Goal: Communication & Community: Answer question/provide support

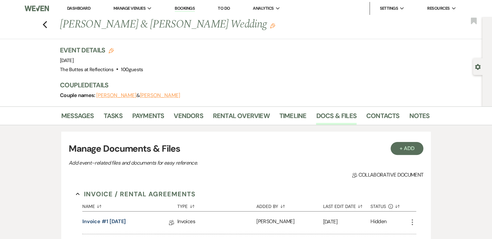
click at [78, 7] on link "Dashboard" at bounding box center [78, 9] width 23 height 6
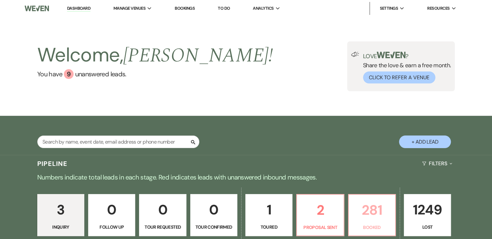
click at [374, 211] on p "281" at bounding box center [371, 211] width 39 height 22
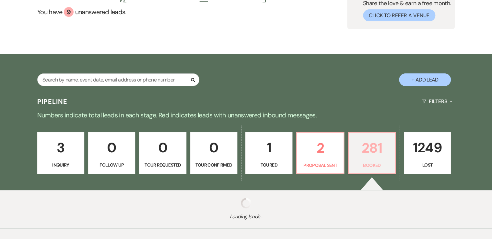
scroll to position [93, 0]
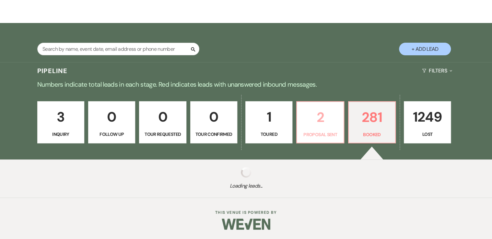
click at [330, 131] on link "2 Proposal Sent" at bounding box center [320, 122] width 48 height 42
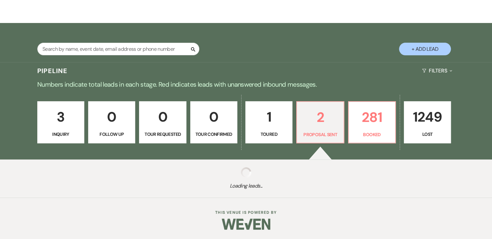
select select "6"
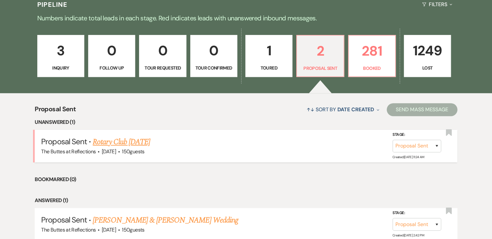
scroll to position [171, 0]
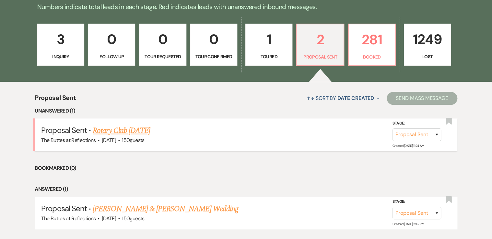
click at [125, 130] on link "Rotary Club [DATE]" at bounding box center [121, 131] width 57 height 12
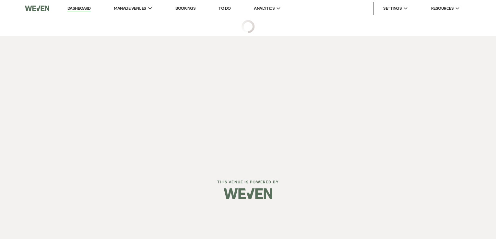
select select "6"
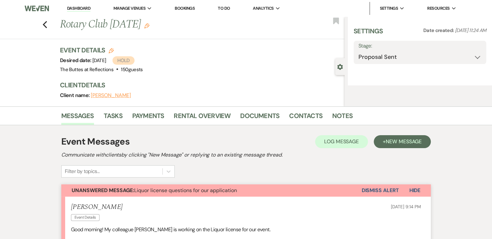
select select "20"
select select "7"
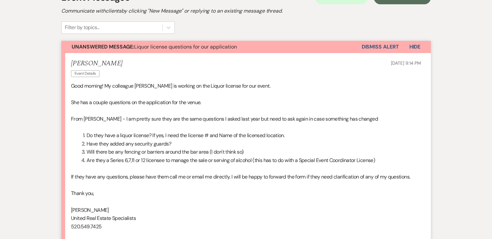
scroll to position [233, 0]
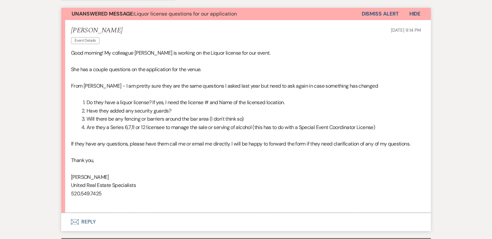
click at [82, 222] on button "Envelope Reply" at bounding box center [245, 222] width 369 height 18
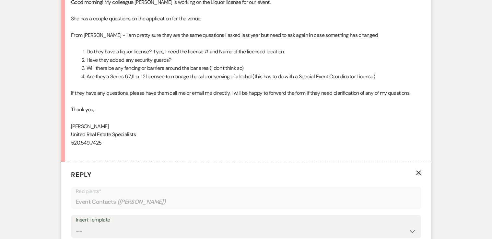
scroll to position [275, 0]
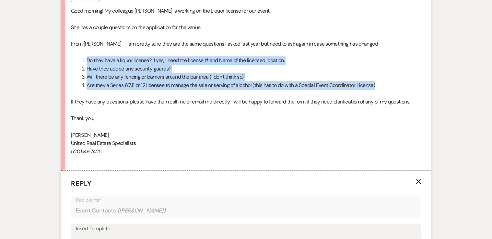
drag, startPoint x: 384, startPoint y: 86, endPoint x: 69, endPoint y: 62, distance: 316.4
click at [69, 62] on li "[PERSON_NAME] Event Details [DATE] 9:14 PM Good morning! My colleague [PERSON_N…" at bounding box center [245, 74] width 369 height 193
copy ol "Do they have a liquor license? If yes, I need the license # and Name of the lic…"
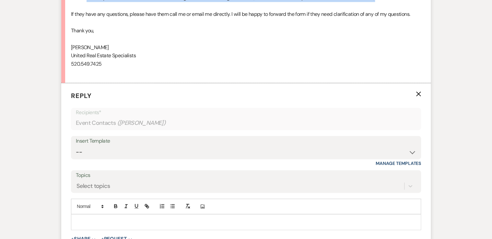
scroll to position [405, 0]
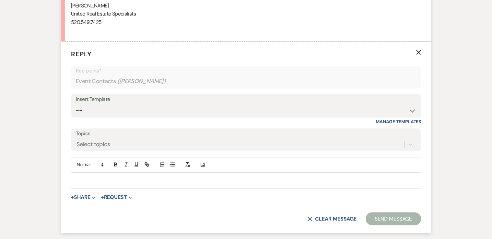
click at [88, 178] on p at bounding box center [245, 180] width 339 height 7
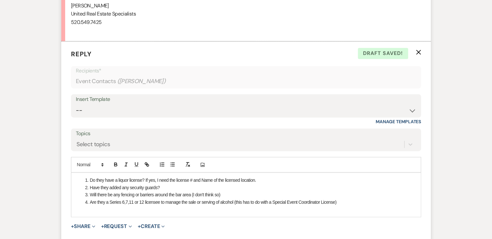
click at [260, 178] on li "Do they have a liquor license? If yes, I need the license # and Name of the lic…" at bounding box center [249, 180] width 333 height 7
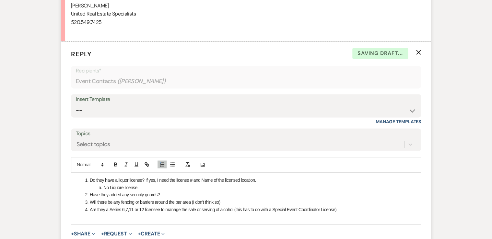
click at [167, 193] on li "Have they added any security guards?" at bounding box center [249, 194] width 333 height 7
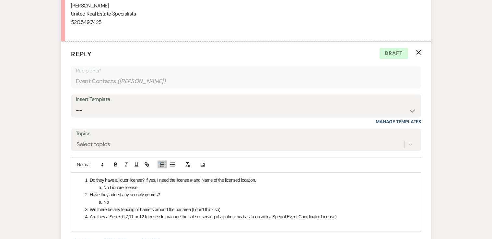
click at [231, 208] on li "Will there be any fencing or barriers around the bar area (I don't think so)" at bounding box center [249, 209] width 333 height 7
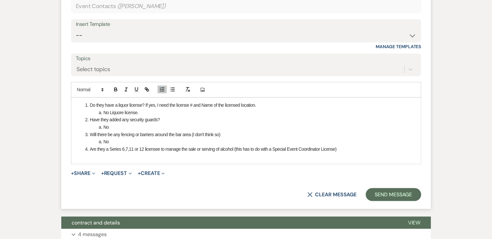
scroll to position [483, 0]
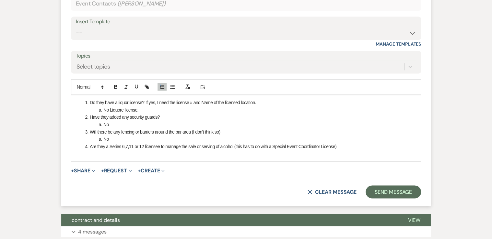
click at [341, 148] on li "Are they a Series 6,7,11 or 12 licensee to manage the sale or serving of alcoho…" at bounding box center [249, 146] width 333 height 7
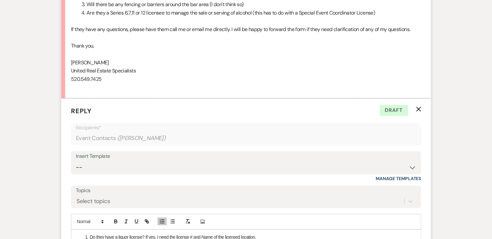
scroll to position [405, 0]
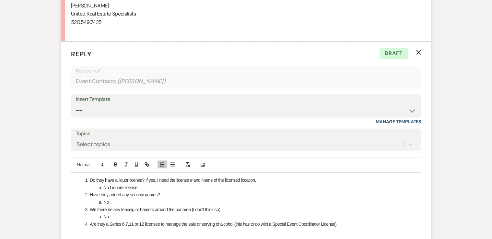
click at [90, 177] on span at bounding box center [90, 180] width 0 height 7
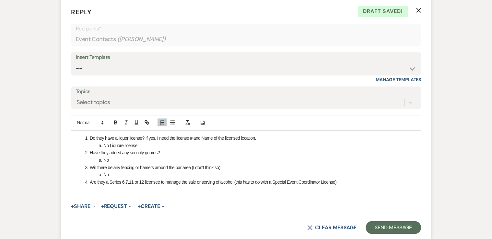
scroll to position [457, 0]
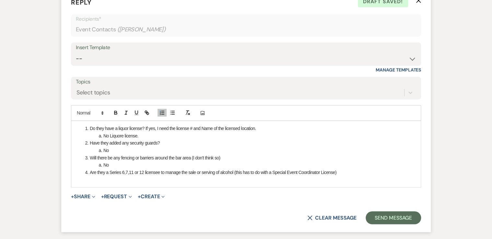
click at [90, 127] on span at bounding box center [90, 128] width 0 height 7
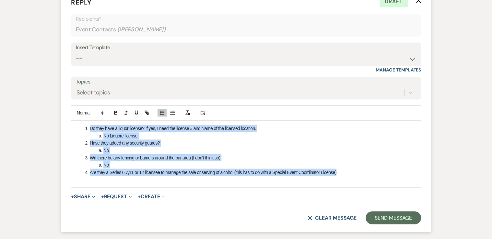
drag, startPoint x: 349, startPoint y: 172, endPoint x: 62, endPoint y: 122, distance: 291.6
click at [62, 122] on form "Reply X Draft Recipients* Event Contacts ( [PERSON_NAME] ) Insert Template -- W…" at bounding box center [245, 111] width 369 height 243
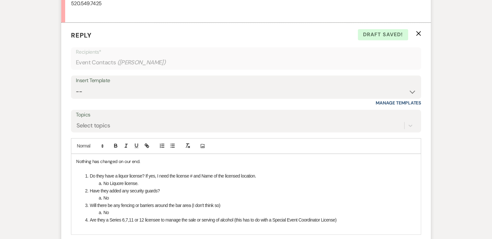
scroll to position [431, 0]
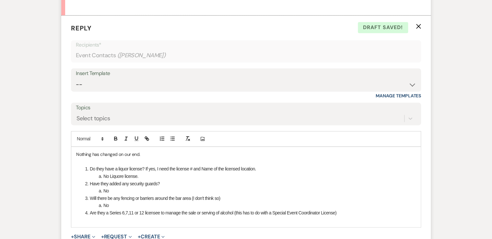
click at [76, 151] on p "Nothing has changed on our end." at bounding box center [245, 154] width 339 height 7
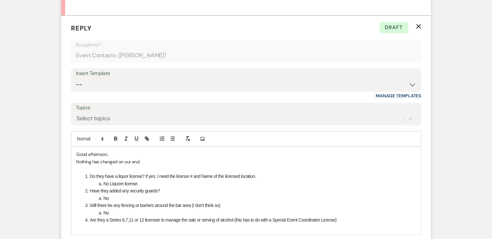
click at [351, 219] on li "Are they a Series 6,7,11 or 12 licensee to manage the sale or serving of alcoho…" at bounding box center [249, 219] width 333 height 7
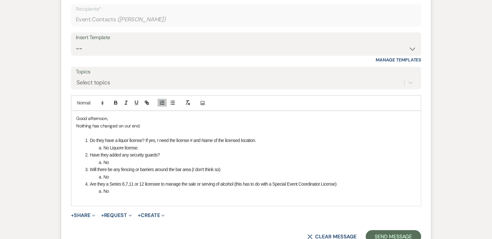
scroll to position [483, 0]
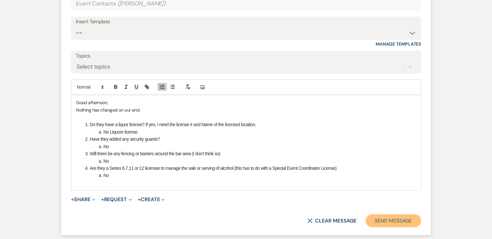
click at [399, 220] on button "Send Message" at bounding box center [392, 220] width 55 height 13
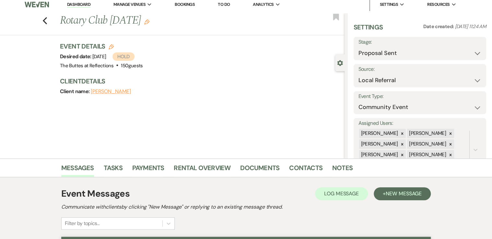
scroll to position [0, 0]
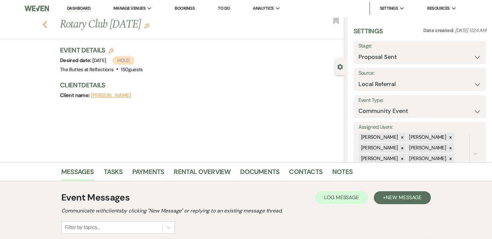
click at [47, 24] on icon "Previous" at bounding box center [44, 25] width 5 height 8
select select "6"
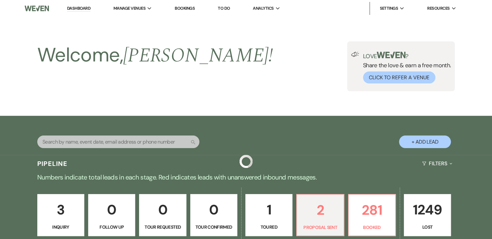
scroll to position [171, 0]
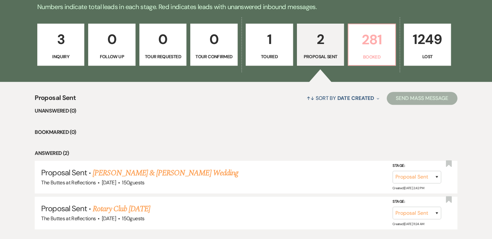
click at [378, 48] on p "281" at bounding box center [371, 40] width 39 height 22
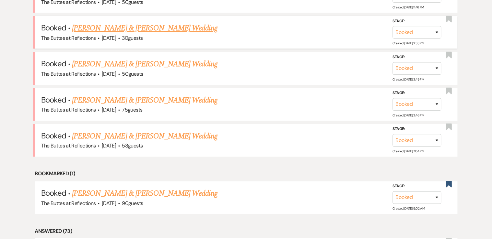
scroll to position [430, 0]
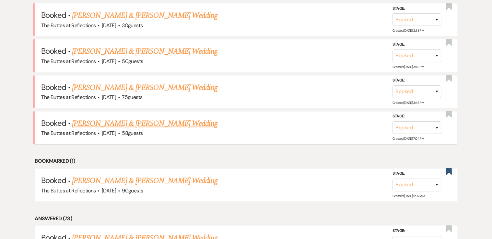
click at [103, 121] on link "[PERSON_NAME] & [PERSON_NAME] Wedding" at bounding box center [144, 124] width 145 height 12
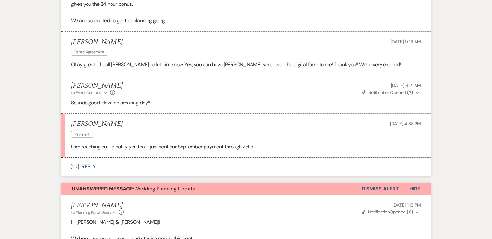
scroll to position [892, 0]
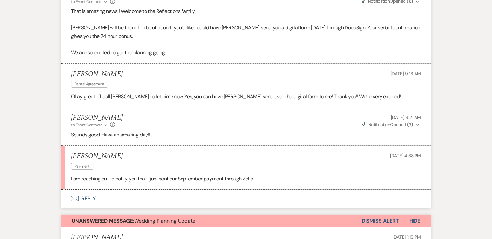
click at [87, 206] on button "Envelope Reply" at bounding box center [245, 199] width 369 height 18
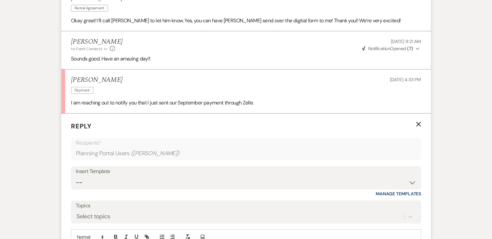
scroll to position [1065, 0]
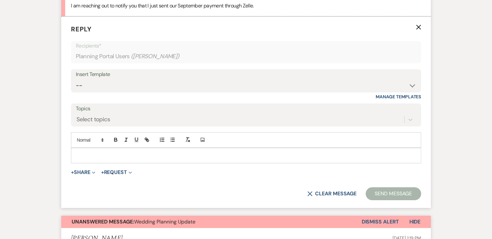
click at [86, 159] on p at bounding box center [245, 155] width 339 height 7
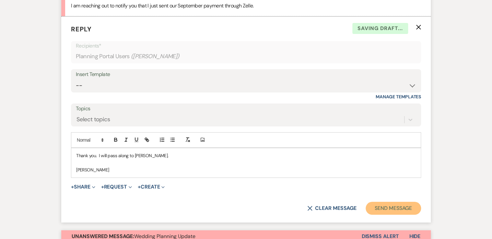
click at [398, 215] on button "Send Message" at bounding box center [392, 208] width 55 height 13
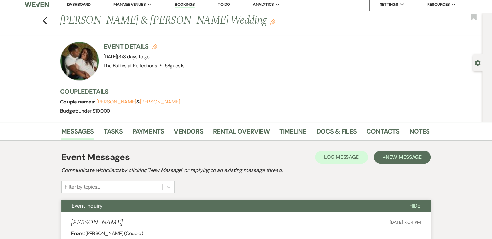
scroll to position [0, 0]
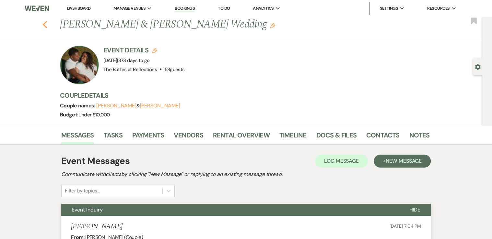
click at [46, 25] on icon "Previous" at bounding box center [44, 25] width 5 height 8
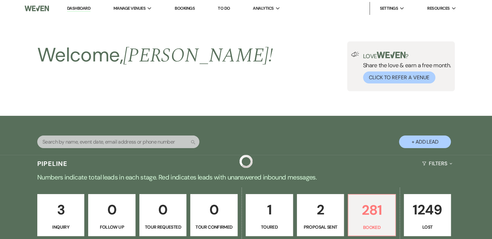
scroll to position [430, 0]
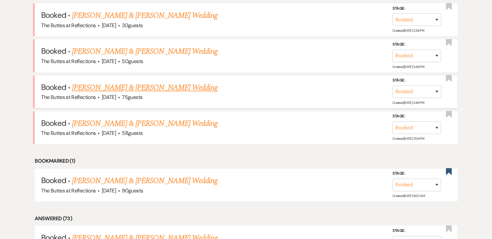
click at [107, 83] on link "[PERSON_NAME] & [PERSON_NAME] Wedding" at bounding box center [144, 88] width 145 height 12
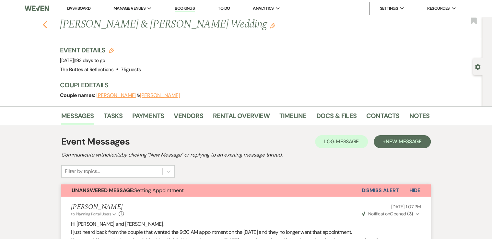
click at [45, 25] on use "button" at bounding box center [45, 24] width 4 height 7
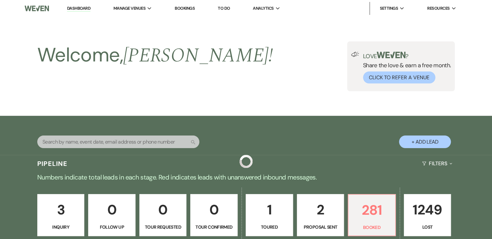
scroll to position [430, 0]
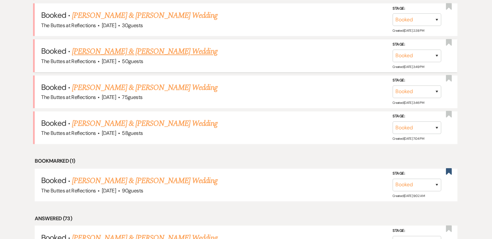
click at [108, 49] on link "[PERSON_NAME] & [PERSON_NAME] Wedding" at bounding box center [144, 52] width 145 height 12
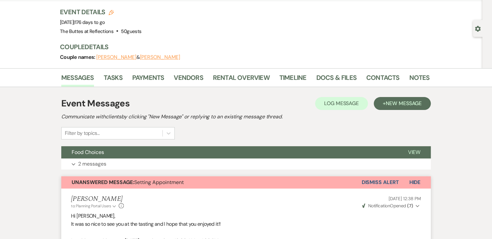
scroll to position [38, 0]
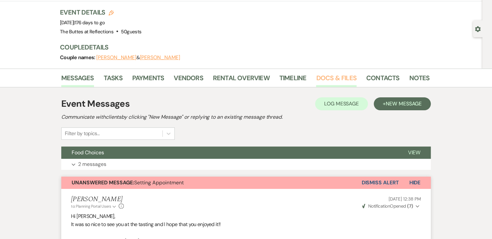
click at [327, 78] on link "Docs & Files" at bounding box center [336, 80] width 40 height 14
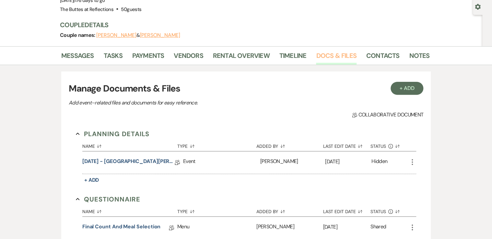
scroll to position [90, 0]
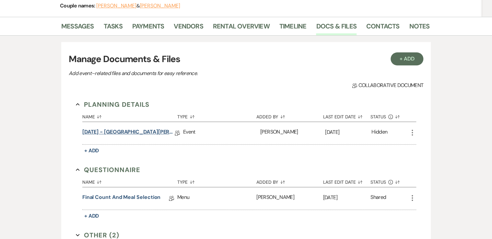
click at [136, 131] on link "[DATE] - [GEOGRAPHIC_DATA][PERSON_NAME] ([DATE] Succulent WITH BAR Wedding Deta…" at bounding box center [128, 133] width 92 height 10
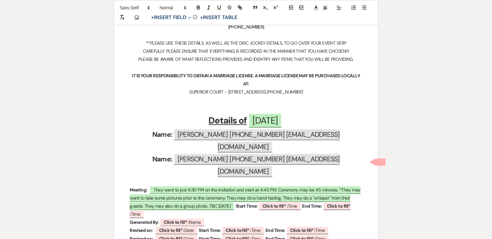
scroll to position [181, 0]
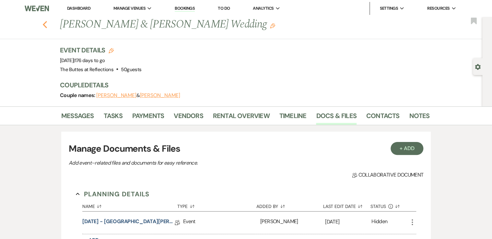
click at [47, 24] on icon "Previous" at bounding box center [44, 25] width 5 height 8
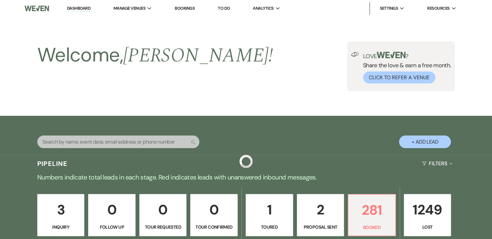
scroll to position [430, 0]
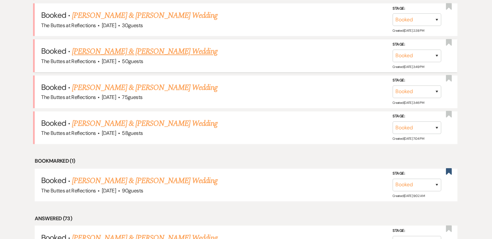
click at [89, 49] on link "[PERSON_NAME] & [PERSON_NAME] Wedding" at bounding box center [144, 52] width 145 height 12
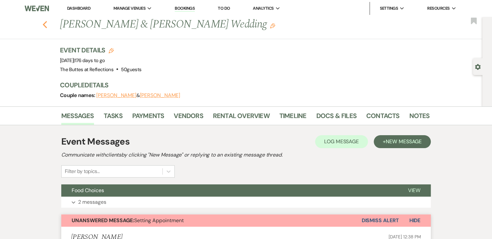
click at [45, 23] on icon "Previous" at bounding box center [44, 25] width 5 height 8
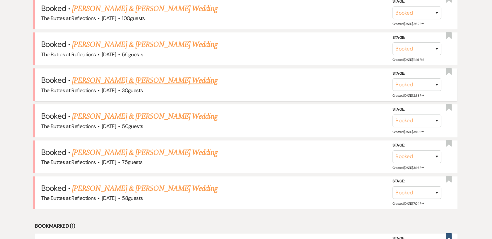
scroll to position [352, 0]
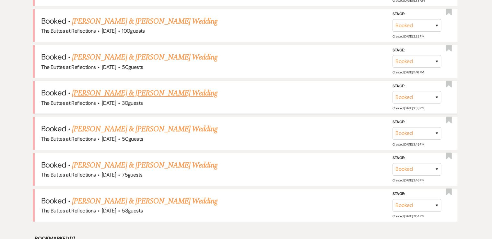
click at [92, 91] on link "[PERSON_NAME] & [PERSON_NAME] Wedding" at bounding box center [144, 93] width 145 height 12
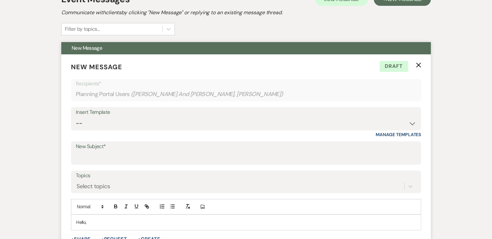
scroll to position [130, 0]
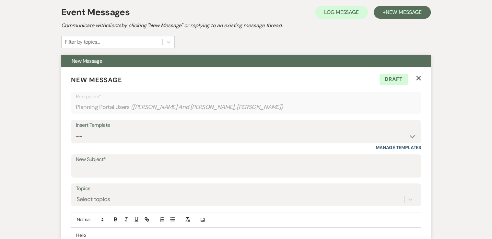
click at [418, 78] on use "button" at bounding box center [418, 78] width 5 height 5
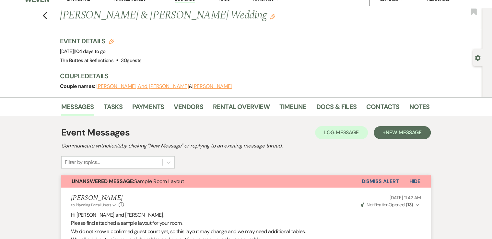
scroll to position [0, 0]
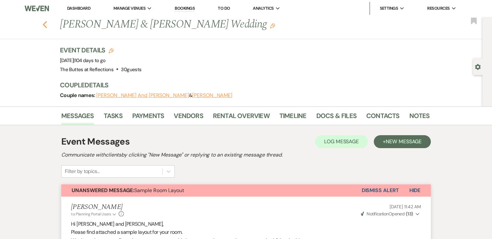
click at [47, 24] on icon "Previous" at bounding box center [44, 25] width 5 height 8
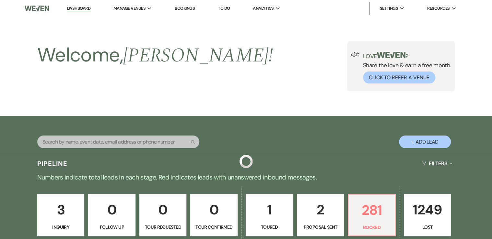
scroll to position [352, 0]
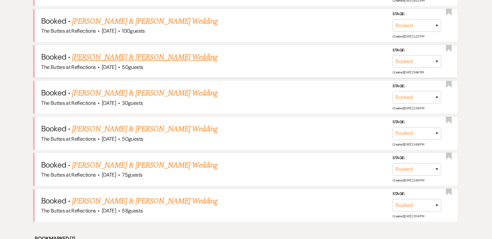
click at [93, 54] on link "[PERSON_NAME] & [PERSON_NAME] Wedding" at bounding box center [144, 57] width 145 height 12
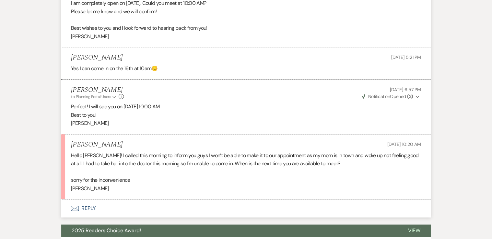
scroll to position [337, 0]
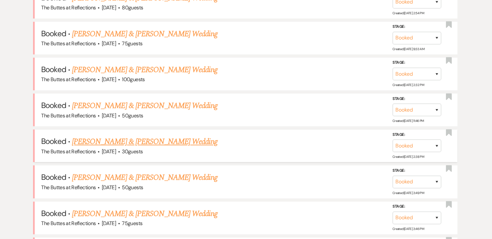
scroll to position [223, 0]
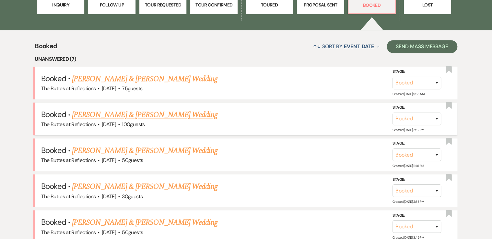
click at [110, 114] on link "[PERSON_NAME] & [PERSON_NAME] Wedding" at bounding box center [144, 115] width 145 height 12
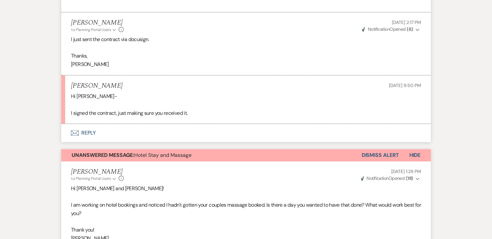
scroll to position [1451, 0]
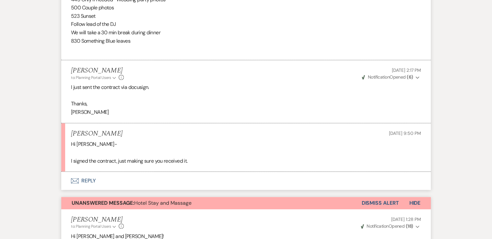
click at [86, 179] on button "Envelope Reply" at bounding box center [245, 181] width 369 height 18
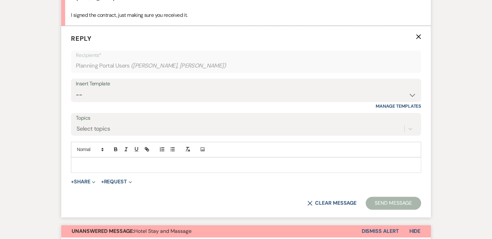
scroll to position [1599, 0]
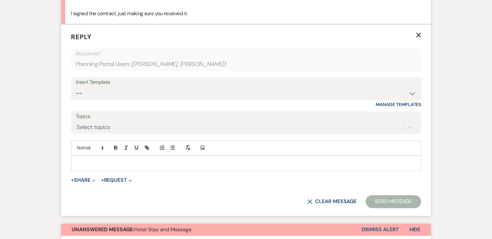
click at [85, 163] on p at bounding box center [245, 163] width 339 height 7
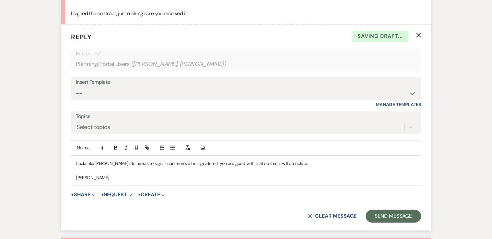
click at [74, 161] on div "Looks like [PERSON_NAME] still needs to sign. I can remove his signature if you…" at bounding box center [245, 170] width 349 height 29
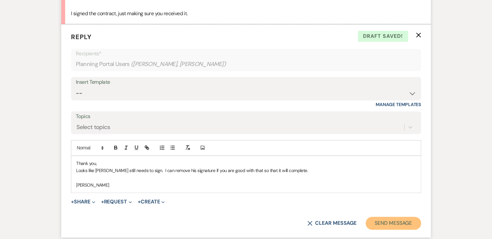
click at [385, 224] on button "Send Message" at bounding box center [392, 223] width 55 height 13
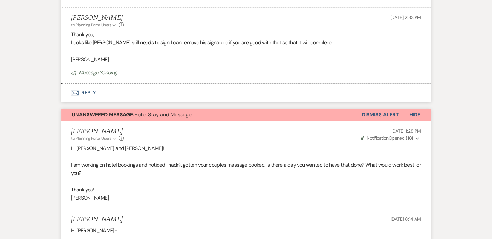
scroll to position [1676, 0]
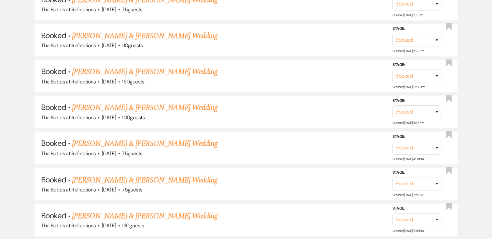
scroll to position [223, 0]
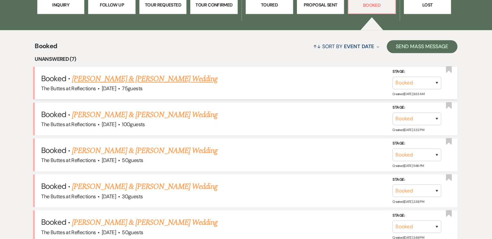
click at [127, 78] on link "[PERSON_NAME] & [PERSON_NAME] Wedding" at bounding box center [144, 79] width 145 height 12
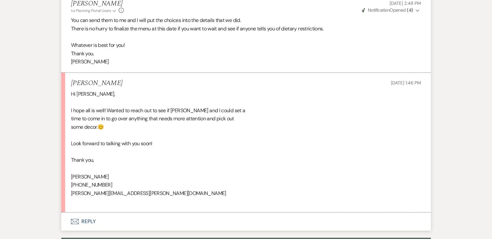
scroll to position [1088, 0]
